Goal: Transaction & Acquisition: Obtain resource

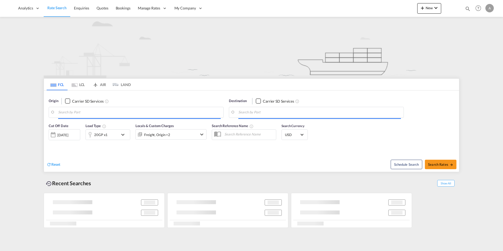
type input "Xiamen, CNXMN"
type input "[GEOGRAPHIC_DATA], [GEOGRAPHIC_DATA], USOAK"
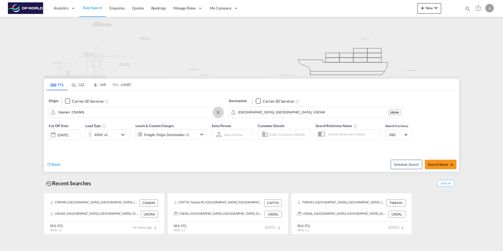
click at [220, 113] on button "Clear Input" at bounding box center [218, 112] width 8 height 8
click at [91, 112] on input "Search by Port" at bounding box center [139, 112] width 163 height 8
click at [70, 112] on body "Analytics Reports Dashboard Rate Search Enquiries Quotes Bookings" at bounding box center [251, 125] width 503 height 251
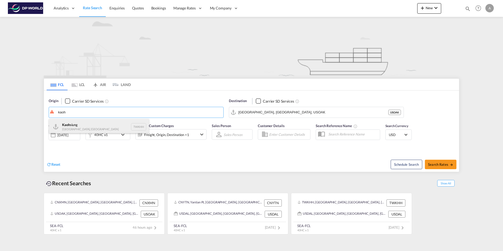
click at [71, 124] on div "Kaoh siung [GEOGRAPHIC_DATA], Province of China TWKHH" at bounding box center [99, 127] width 100 height 16
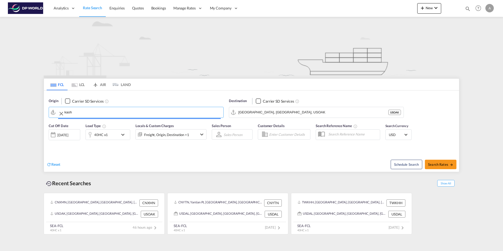
type input "[GEOGRAPHIC_DATA], TWKHH"
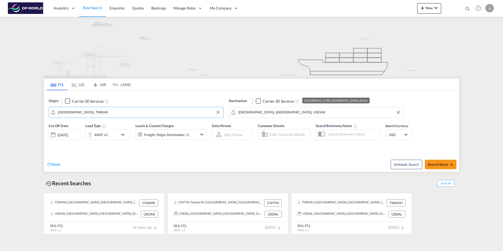
click at [293, 113] on input "[GEOGRAPHIC_DATA], [GEOGRAPHIC_DATA], USOAK" at bounding box center [320, 112] width 163 height 8
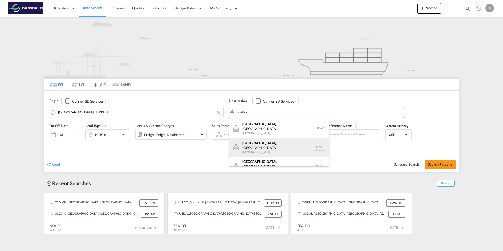
click at [253, 144] on div "[GEOGRAPHIC_DATA] , [GEOGRAPHIC_DATA] [GEOGRAPHIC_DATA] USDAL" at bounding box center [279, 147] width 100 height 19
type input "[GEOGRAPHIC_DATA], [GEOGRAPHIC_DATA], USDAL"
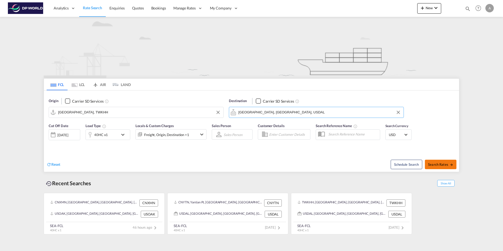
click at [440, 163] on span "Search Rates" at bounding box center [440, 164] width 25 height 4
type input "TWKHH to USDAL / [DATE]"
